Goal: Information Seeking & Learning: Learn about a topic

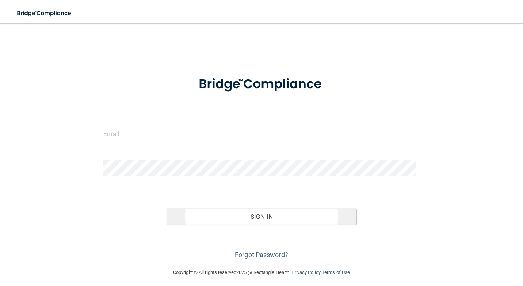
type input "[EMAIL_ADDRESS][DOMAIN_NAME]"
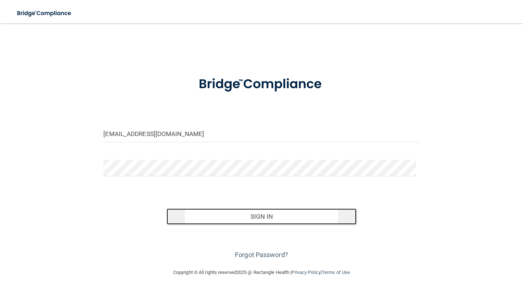
click at [233, 222] on button "Sign In" at bounding box center [262, 216] width 190 height 16
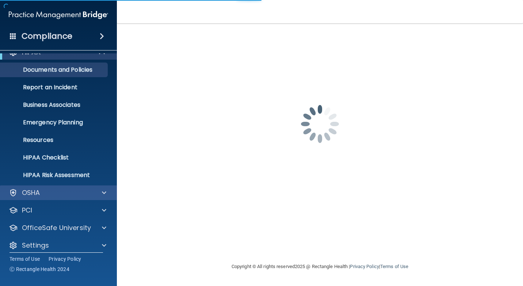
scroll to position [18, 0]
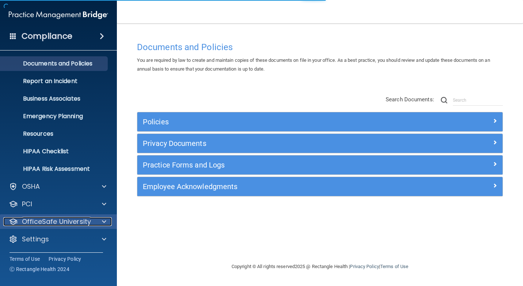
click at [79, 220] on p "OfficeSafe University" at bounding box center [56, 221] width 69 height 9
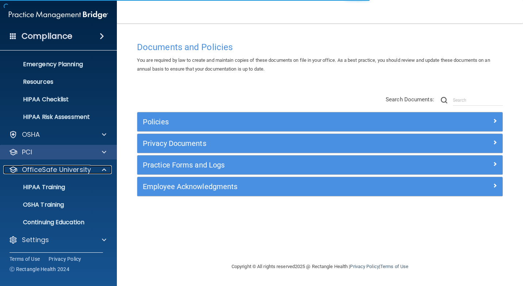
scroll to position [70, 0]
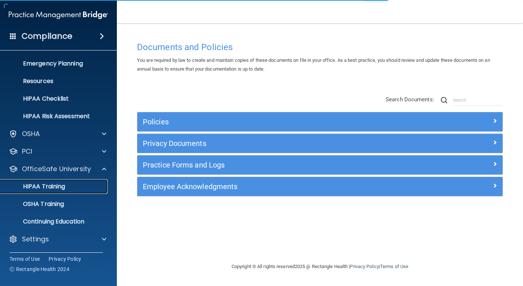
click at [68, 188] on div "HIPAA Training" at bounding box center [55, 186] width 100 height 7
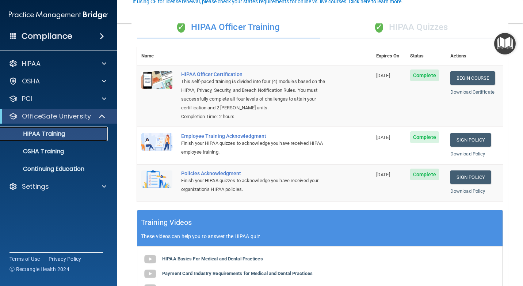
scroll to position [73, 0]
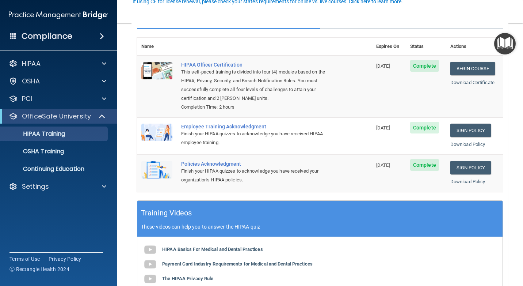
click at [74, 29] on div "Compliance" at bounding box center [58, 36] width 117 height 16
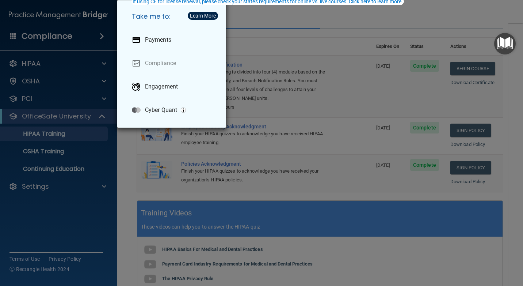
click at [271, 87] on div "Take me to: Payments Compliance Engagement Cyber Quant" at bounding box center [261, 143] width 523 height 286
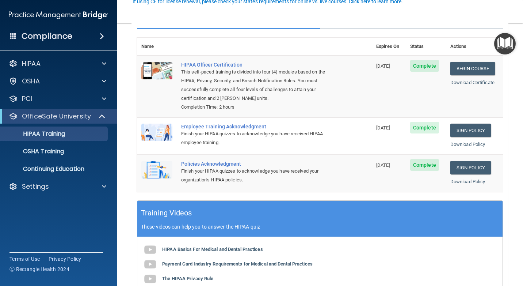
click at [24, 35] on h4 "Compliance" at bounding box center [47, 36] width 51 height 10
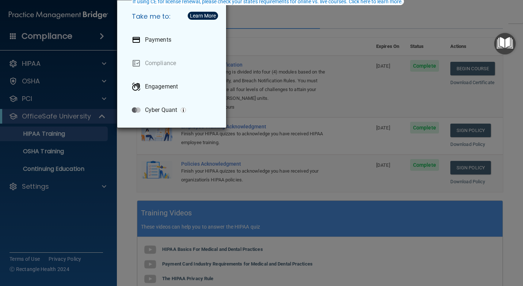
click at [384, 32] on div "Take me to: Payments Compliance Engagement Cyber Quant" at bounding box center [261, 143] width 523 height 286
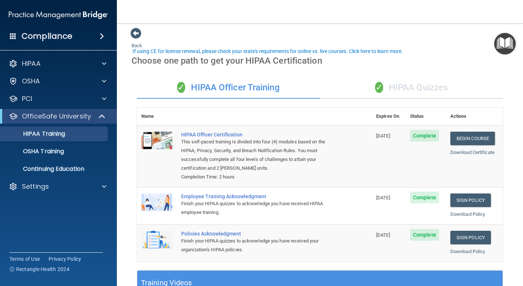
scroll to position [0, 0]
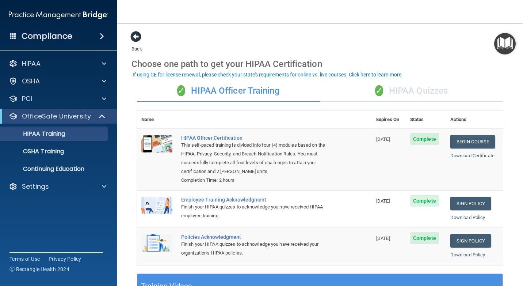
click at [134, 35] on span at bounding box center [136, 36] width 11 height 11
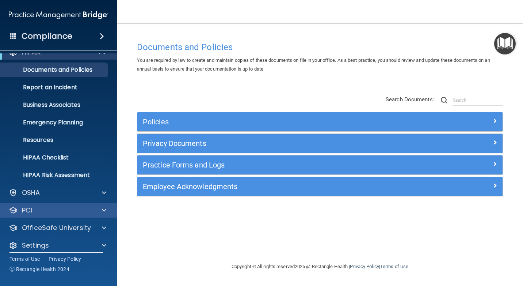
scroll to position [18, 0]
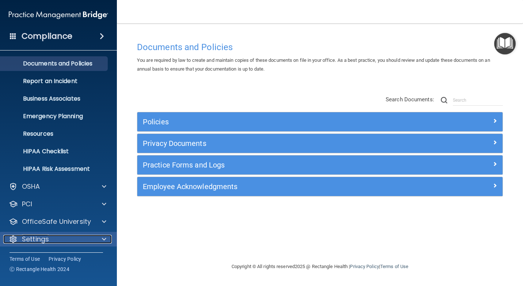
click at [104, 238] on span at bounding box center [104, 239] width 4 height 9
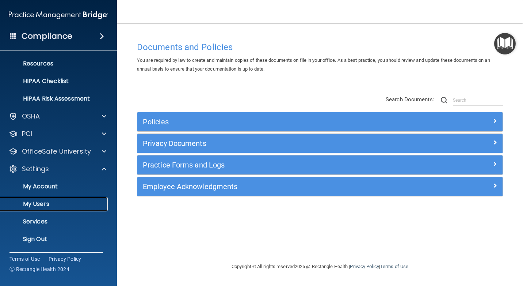
click at [54, 202] on p "My Users" at bounding box center [55, 203] width 100 height 7
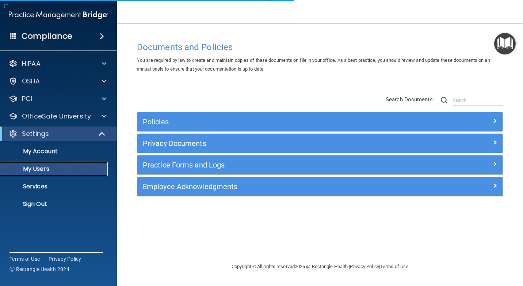
select select "20"
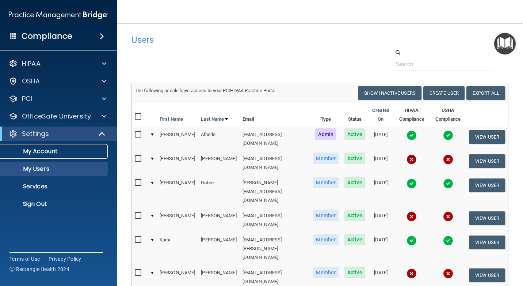
click at [42, 154] on p "My Account" at bounding box center [55, 151] width 100 height 7
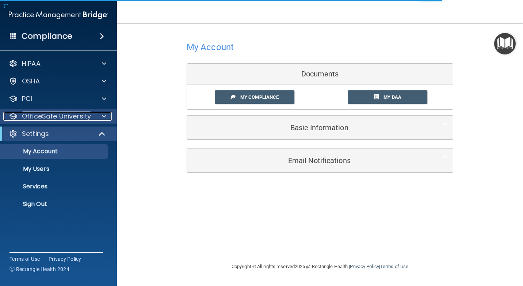
click at [81, 115] on p "OfficeSafe University" at bounding box center [56, 116] width 69 height 9
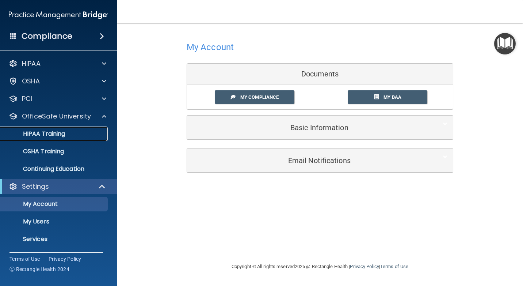
click at [75, 132] on div "HIPAA Training" at bounding box center [55, 133] width 100 height 7
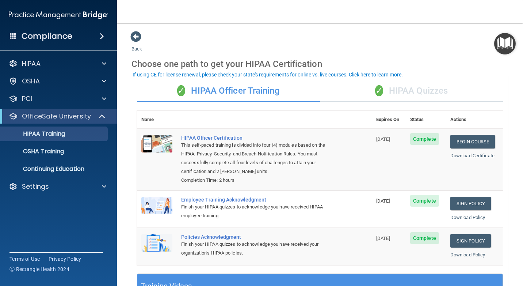
click at [430, 199] on span "Complete" at bounding box center [425, 201] width 29 height 12
click at [459, 216] on link "Download Policy" at bounding box center [468, 217] width 35 height 5
click at [218, 200] on div "Employee Training Acknowledgment" at bounding box center [258, 200] width 154 height 6
click at [389, 201] on span "[DATE]" at bounding box center [384, 200] width 14 height 5
click at [436, 203] on td "Complete" at bounding box center [426, 208] width 40 height 37
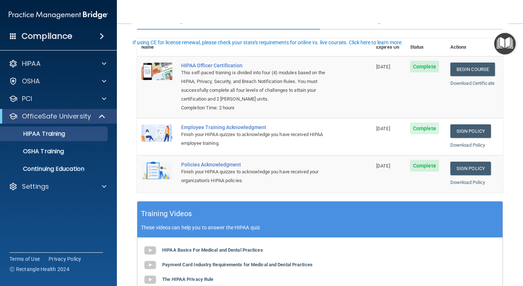
scroll to position [73, 0]
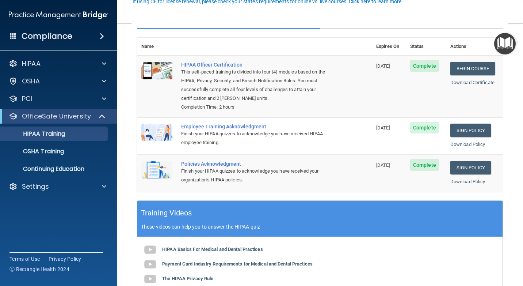
click at [420, 126] on span "Complete" at bounding box center [425, 128] width 29 height 12
